Goal: Information Seeking & Learning: Learn about a topic

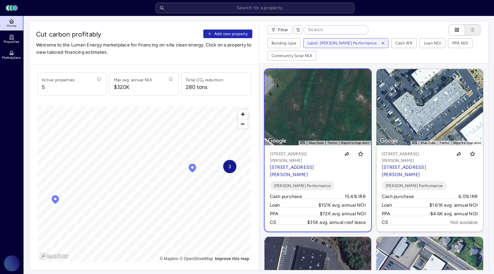
click at [319, 156] on p "[STREET_ADDRESS][PERSON_NAME]" at bounding box center [304, 156] width 68 height 13
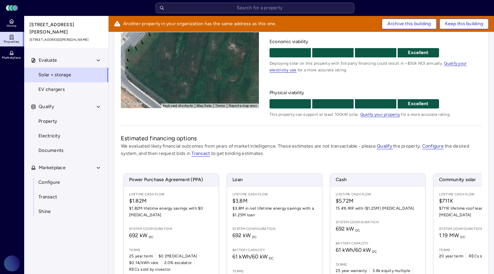
scroll to position [139, 0]
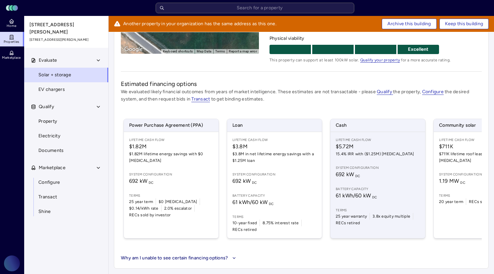
click at [395, 181] on div "Lifetime Cash Flow $5.72M 15.4% IRR with ($1.25M) [MEDICAL_DATA] System configu…" at bounding box center [378, 185] width 95 height 106
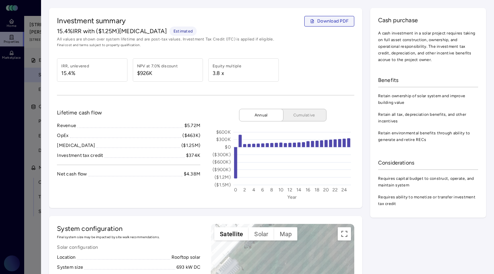
click at [325, 23] on span "Download PDF" at bounding box center [332, 21] width 31 height 7
click at [96, 111] on span "Lifetime cash flow" at bounding box center [79, 113] width 45 height 8
click at [31, 67] on div at bounding box center [247, 137] width 494 height 274
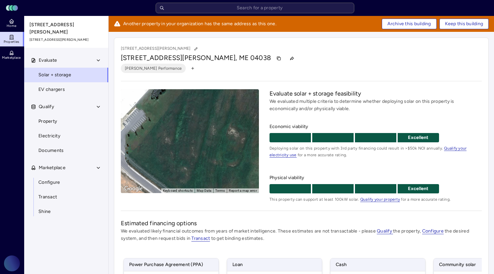
click at [4, 38] on link "Properties" at bounding box center [12, 39] width 24 height 15
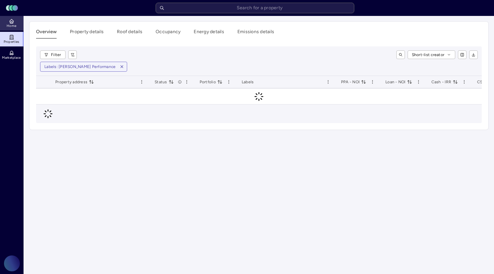
click at [15, 24] on link "Home" at bounding box center [12, 23] width 24 height 15
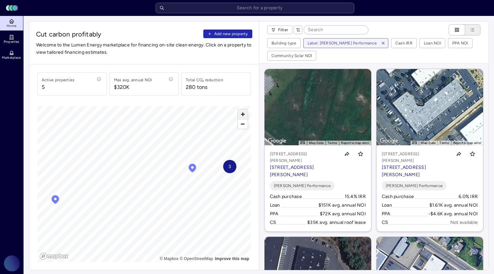
click at [244, 113] on span "Zoom in" at bounding box center [243, 114] width 10 height 10
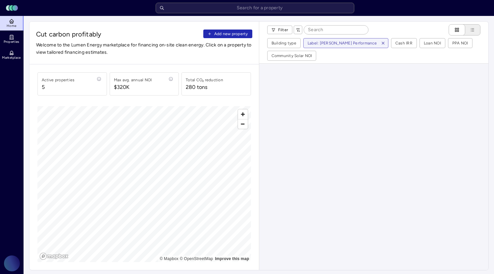
click at [274, 174] on div "Cut carbon profitably Add new property Welcome to the Lumen Energy marketplace …" at bounding box center [259, 145] width 460 height 249
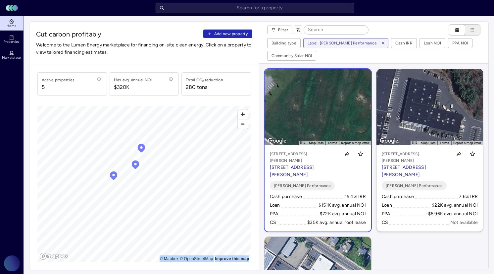
click at [319, 193] on span at bounding box center [324, 196] width 40 height 6
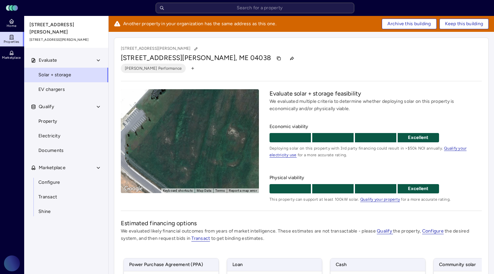
click at [16, 38] on link "Properties" at bounding box center [12, 39] width 24 height 15
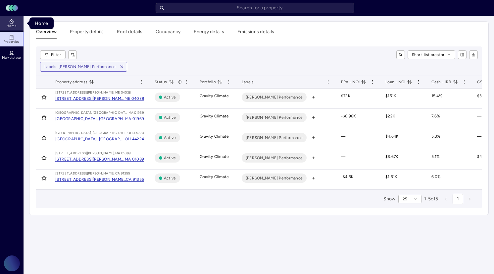
click at [12, 19] on icon at bounding box center [11, 21] width 5 height 5
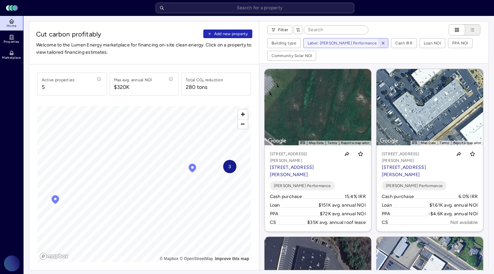
click at [380, 40] on span "button" at bounding box center [383, 42] width 7 height 7
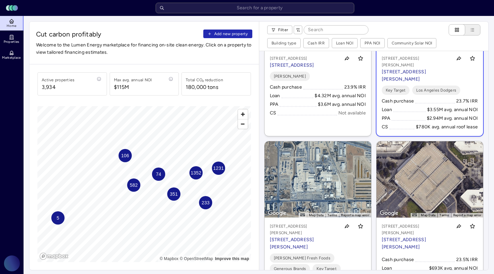
scroll to position [84, 0]
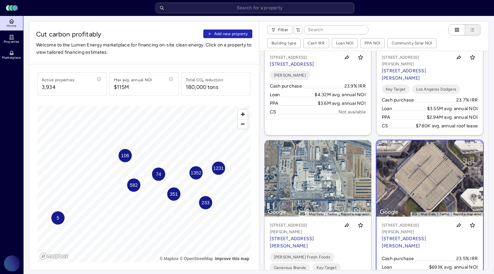
click at [460, 236] on div "[STREET_ADDRESS][PERSON_NAME] [STREET_ADDRESS][PERSON_NAME]" at bounding box center [430, 236] width 96 height 28
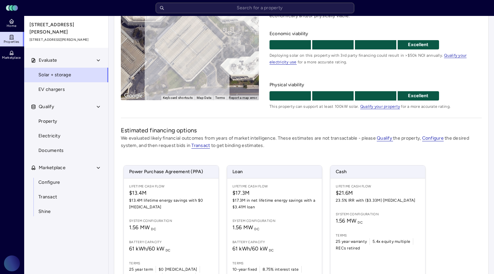
scroll to position [122, 0]
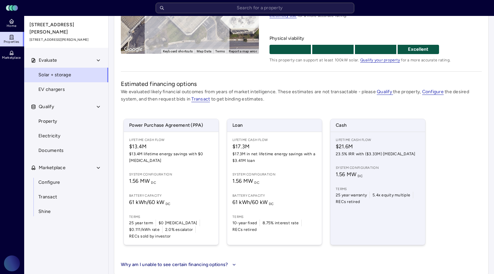
click at [362, 181] on div "Lifetime Cash Flow $21.6M 23.5% IRR with ($3.33M) [MEDICAL_DATA] System configu…" at bounding box center [378, 188] width 95 height 113
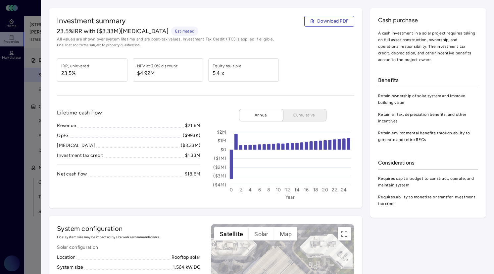
scroll to position [0, 0]
click at [309, 117] on span "Cumulative" at bounding box center [304, 114] width 33 height 7
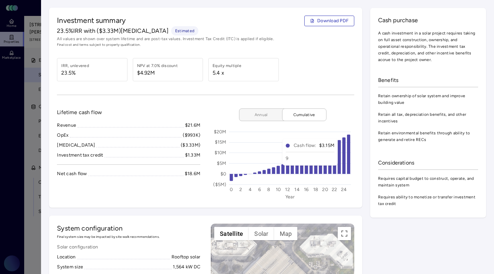
click at [263, 110] on button "Annual" at bounding box center [264, 114] width 50 height 13
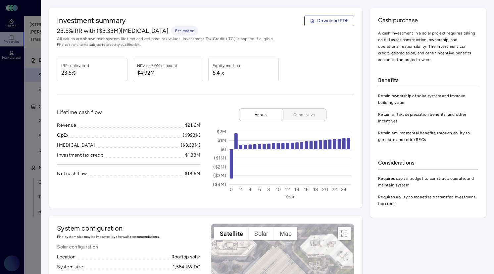
click at [304, 118] on button "Cumulative" at bounding box center [302, 114] width 50 height 13
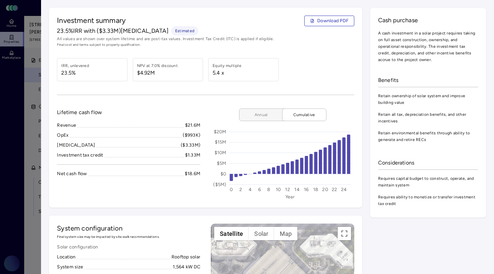
click at [262, 120] on button "Annual" at bounding box center [264, 114] width 50 height 13
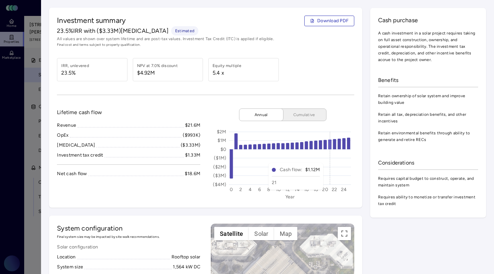
scroll to position [0, 0]
